Goal: Transaction & Acquisition: Purchase product/service

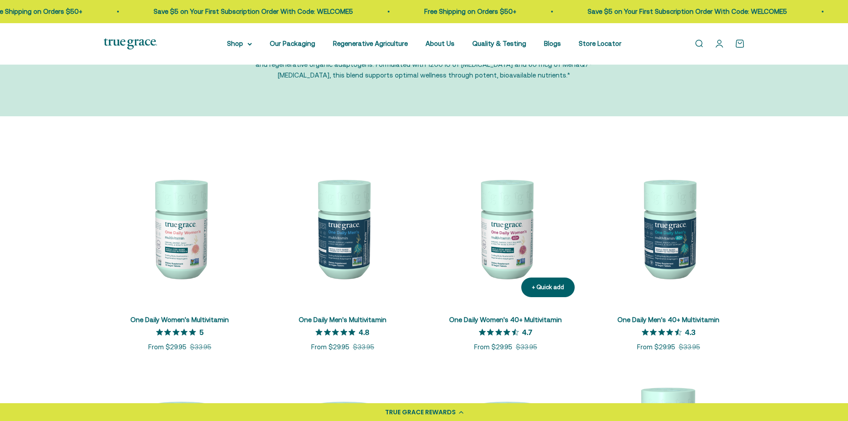
click at [502, 218] on img at bounding box center [505, 228] width 152 height 152
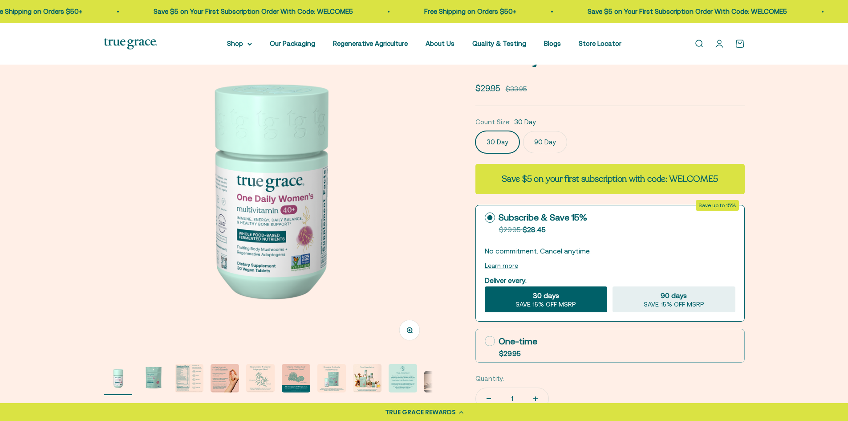
scroll to position [89, 0]
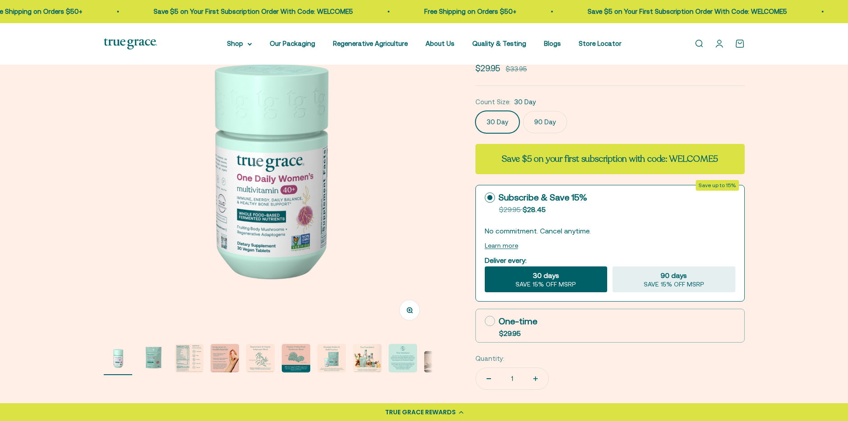
click at [187, 366] on img "Go to item 3" at bounding box center [189, 358] width 28 height 28
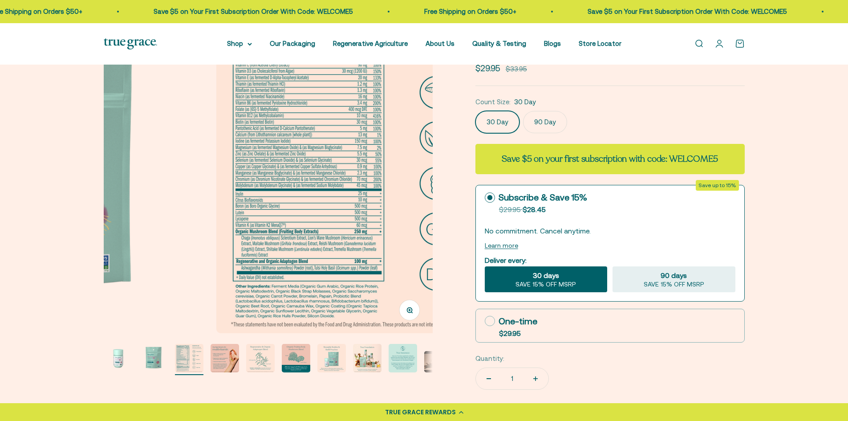
scroll to position [0, 679]
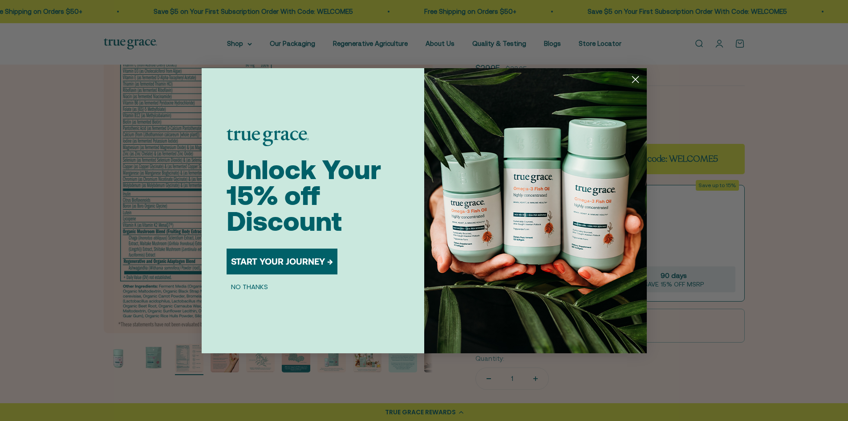
click at [634, 77] on circle "Close dialog" at bounding box center [635, 79] width 15 height 15
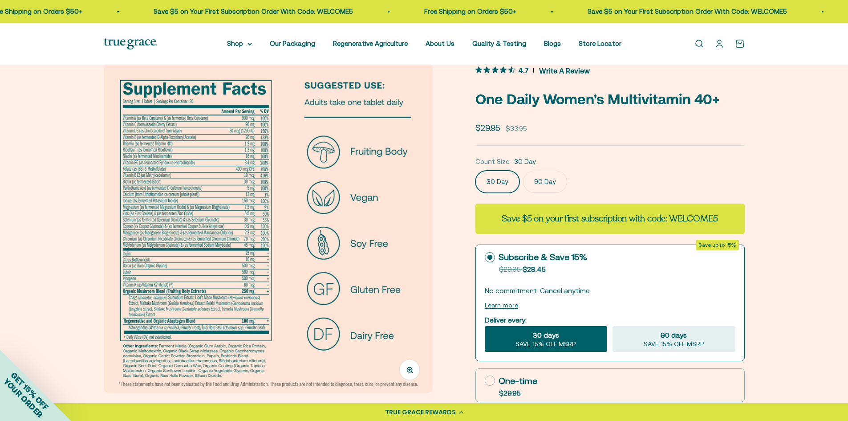
scroll to position [45, 0]
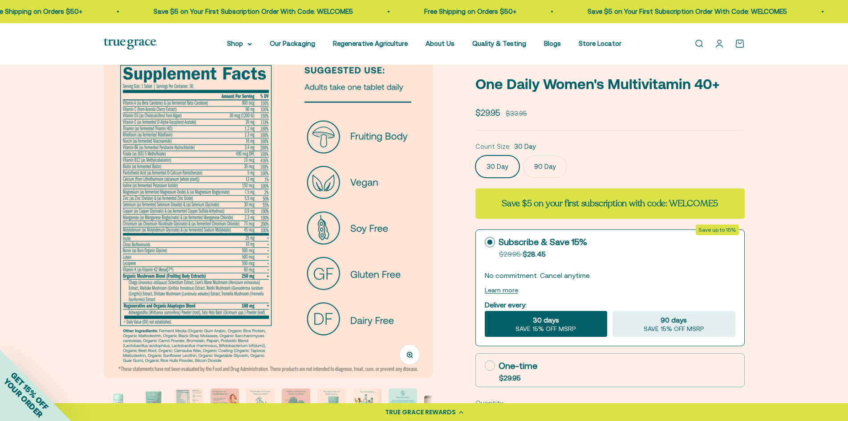
click at [187, 197] on img at bounding box center [268, 213] width 329 height 329
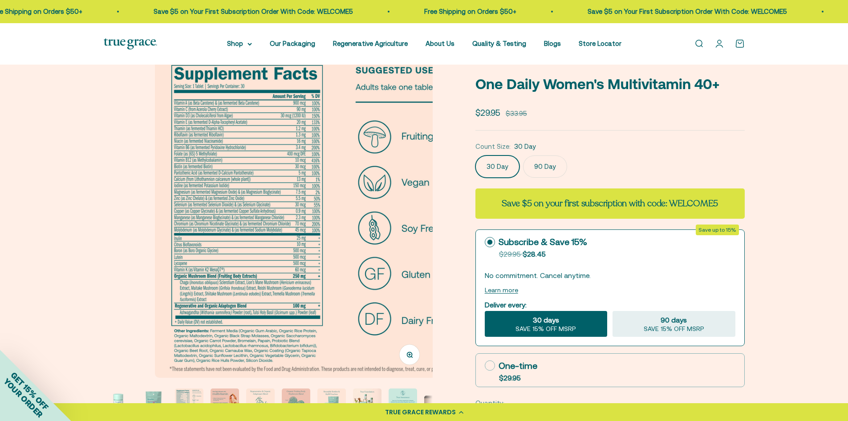
click at [187, 197] on img at bounding box center [319, 213] width 329 height 329
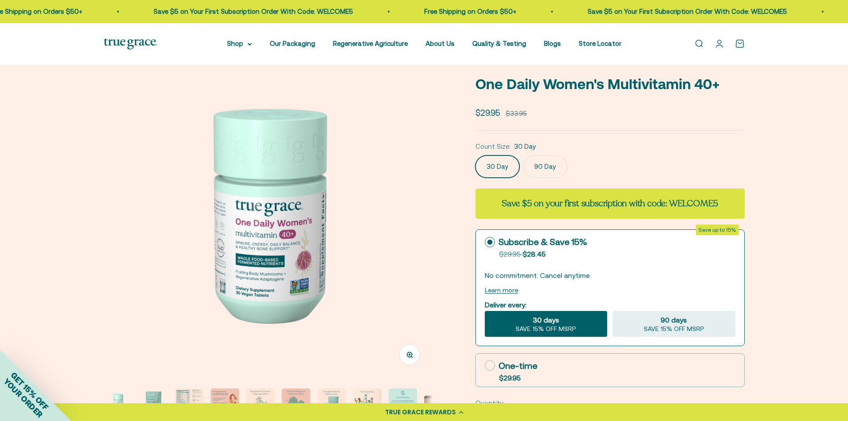
scroll to position [0, 0]
click at [419, 211] on img at bounding box center [268, 213] width 329 height 329
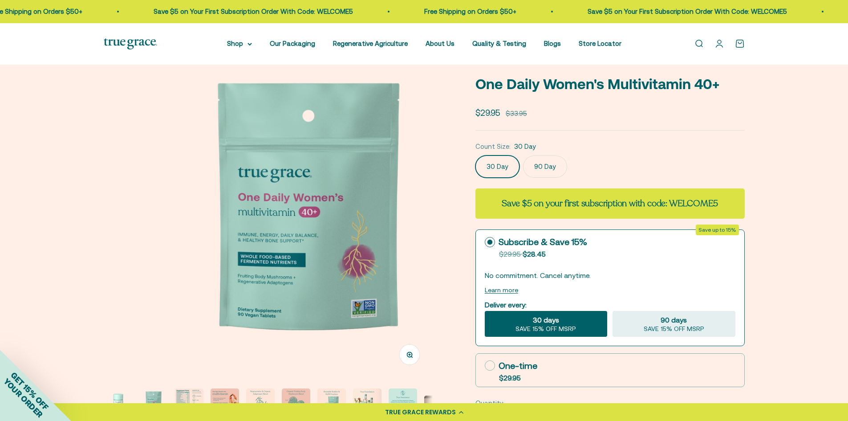
scroll to position [0, 340]
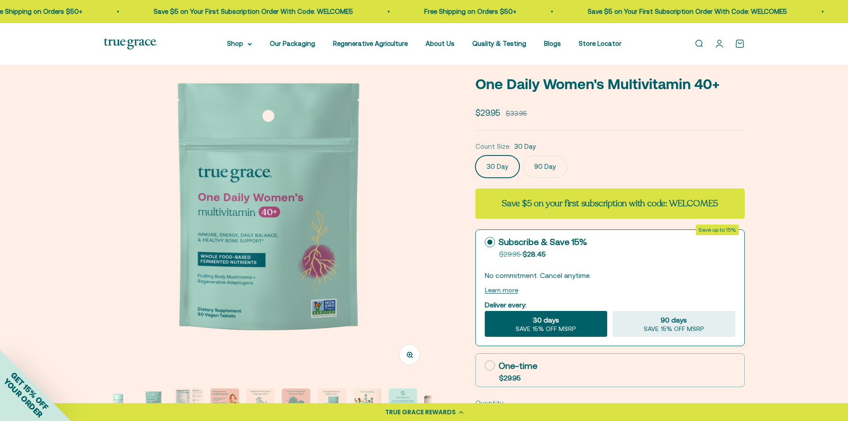
click at [405, 346] on button "Zoom" at bounding box center [409, 354] width 20 height 20
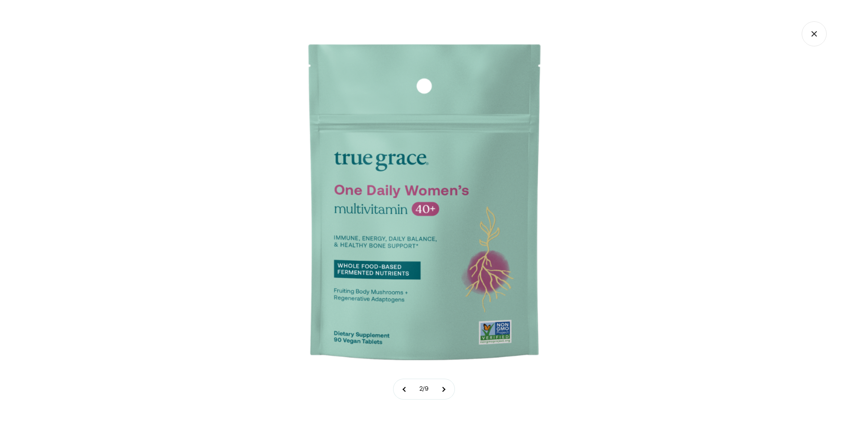
click at [417, 228] on img at bounding box center [424, 210] width 421 height 421
click at [570, 222] on img at bounding box center [424, 210] width 421 height 421
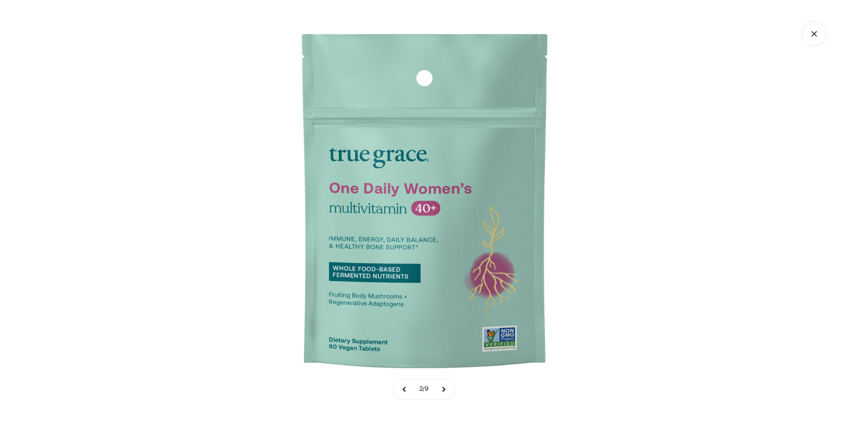
click at [694, 192] on div at bounding box center [424, 210] width 848 height 421
click at [451, 389] on button at bounding box center [443, 389] width 22 height 20
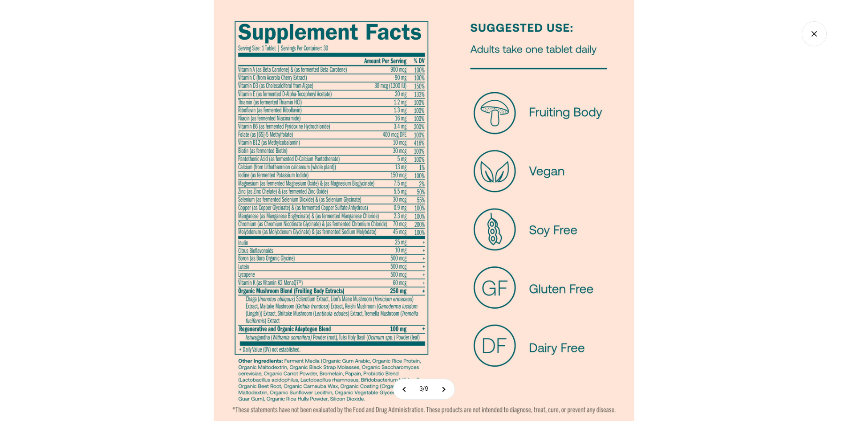
click at [814, 27] on icon "Close gallery" at bounding box center [814, 33] width 25 height 25
